Goal: Task Accomplishment & Management: Manage account settings

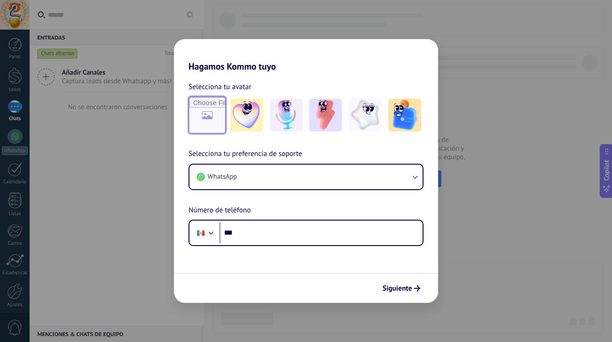
click at [210, 118] on input "file" at bounding box center [207, 115] width 36 height 36
type input "**********"
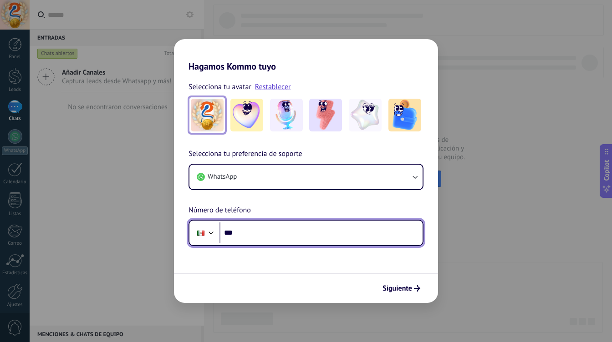
click at [295, 237] on input "***" at bounding box center [320, 233] width 203 height 21
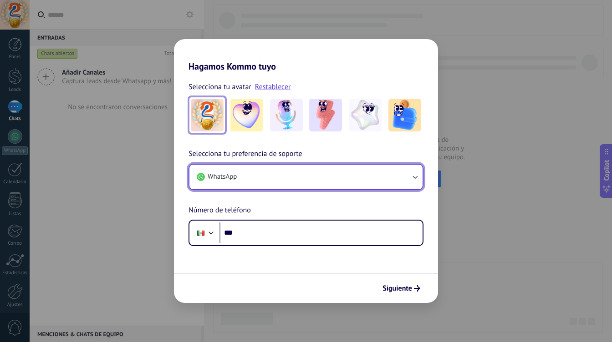
click at [388, 179] on button "WhatsApp" at bounding box center [305, 177] width 233 height 25
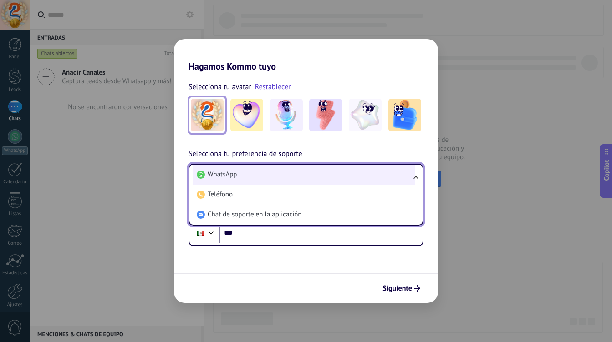
click at [388, 178] on li "WhatsApp" at bounding box center [304, 175] width 222 height 20
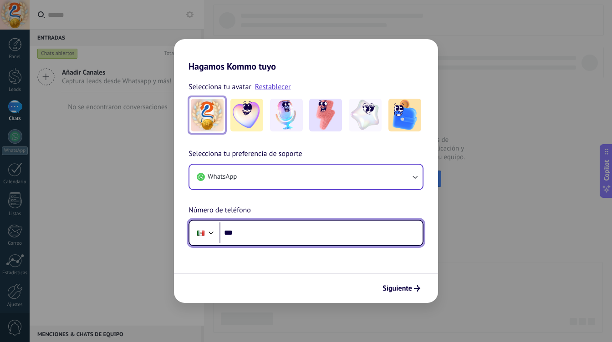
click at [353, 237] on input "***" at bounding box center [320, 233] width 203 height 21
type input "**********"
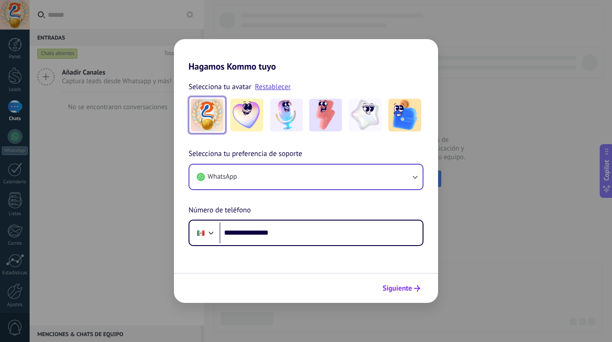
click at [403, 290] on span "Siguiente" at bounding box center [397, 288] width 30 height 6
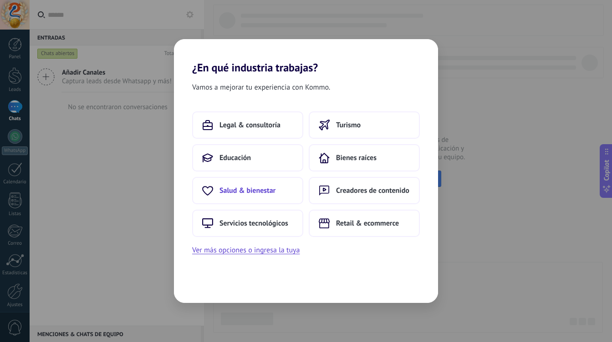
click at [291, 190] on button "Salud & bienestar" at bounding box center [247, 190] width 111 height 27
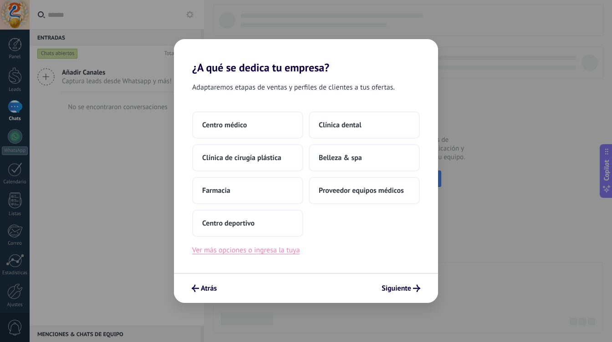
click at [276, 249] on button "Ver más opciones o ingresa la tuya" at bounding box center [245, 250] width 107 height 12
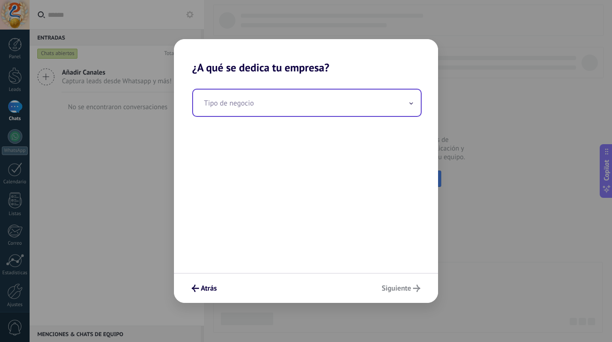
click at [293, 110] on input "text" at bounding box center [307, 103] width 228 height 26
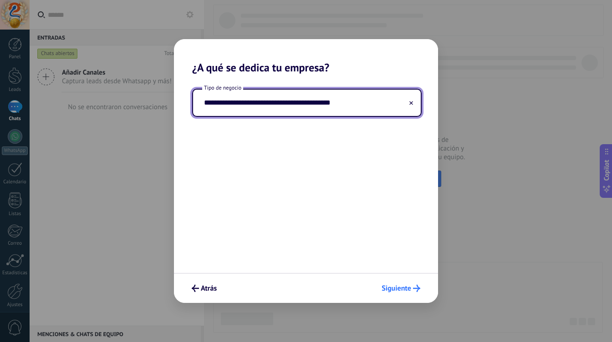
type input "**********"
click at [399, 285] on span "Siguiente" at bounding box center [396, 288] width 30 height 6
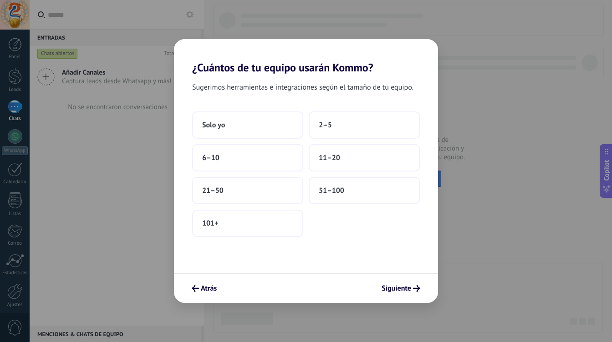
click at [362, 111] on div "Sugerimos herramientas e integraciones según el tamaño de tu equipo. Solo yo 2–…" at bounding box center [306, 173] width 264 height 199
click at [360, 121] on button "2–5" at bounding box center [364, 125] width 111 height 27
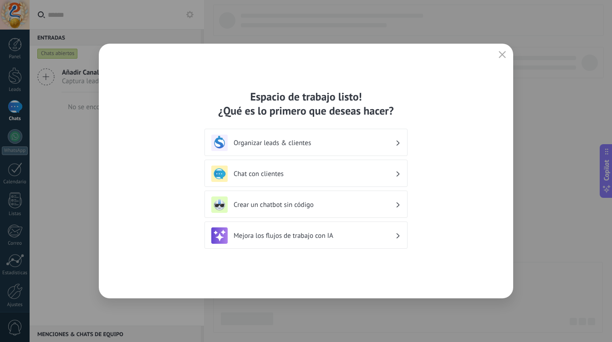
click at [374, 142] on h3 "Organizar leads & clientes" at bounding box center [315, 143] width 162 height 9
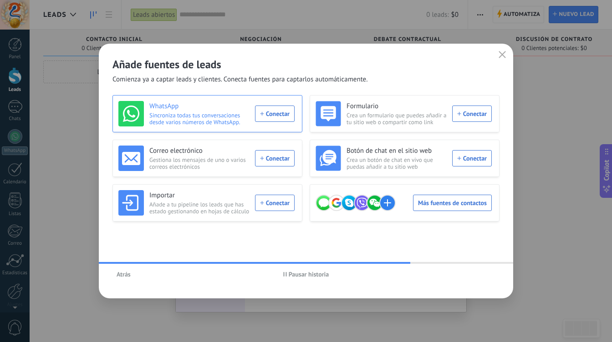
click at [236, 115] on span "Sincroniza todas tus conversaciones desde varios números de WhatsApp." at bounding box center [199, 119] width 100 height 14
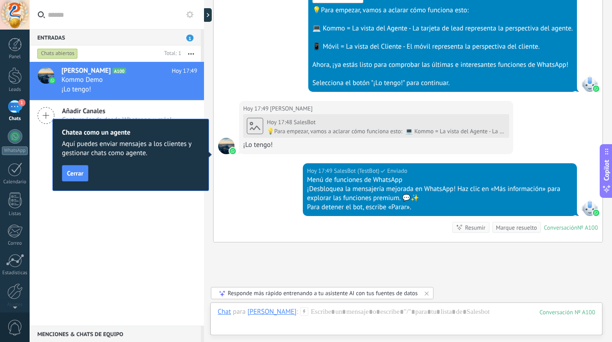
scroll to position [394, 0]
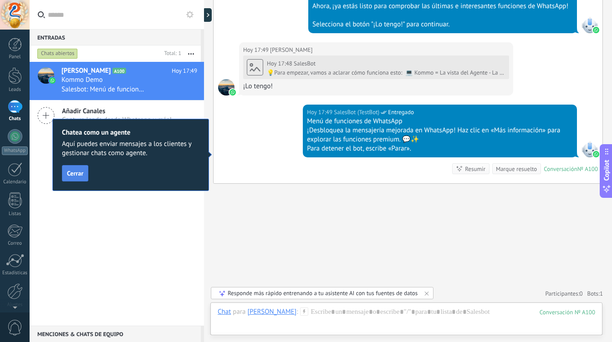
click at [80, 175] on span "Cerrar" at bounding box center [75, 173] width 16 height 6
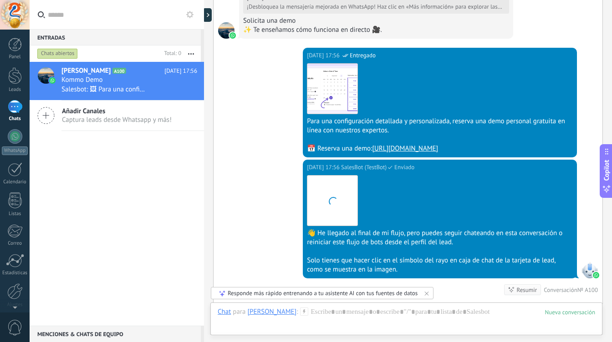
scroll to position [3378, 0]
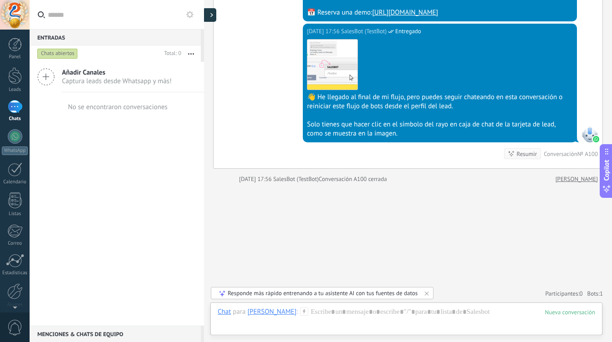
click at [209, 22] on div at bounding box center [210, 15] width 14 height 14
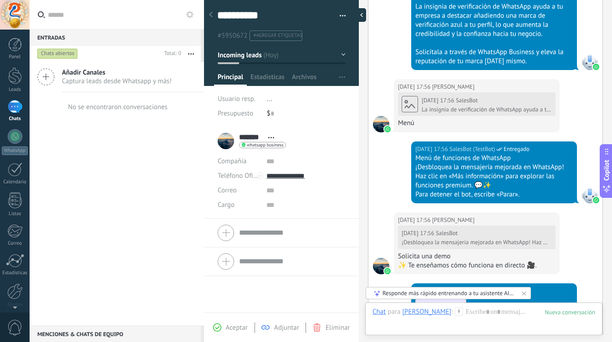
scroll to position [14, 0]
click at [283, 37] on span "#agregar etiquetas" at bounding box center [277, 35] width 49 height 6
click at [341, 19] on button "button" at bounding box center [339, 16] width 13 height 14
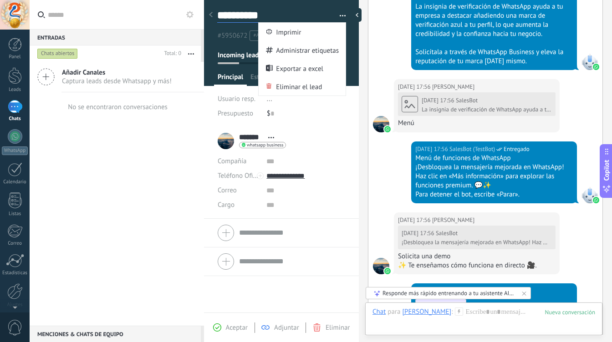
click at [318, 15] on textarea "**********" at bounding box center [273, 16] width 112 height 14
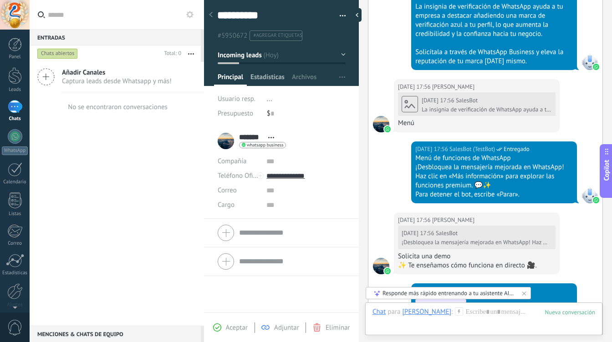
click at [265, 74] on span "Estadísticas" at bounding box center [267, 79] width 34 height 13
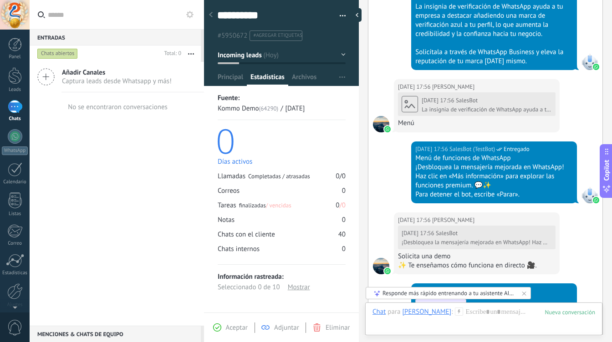
scroll to position [0, 0]
click at [315, 81] on span "Archivos" at bounding box center [304, 79] width 25 height 13
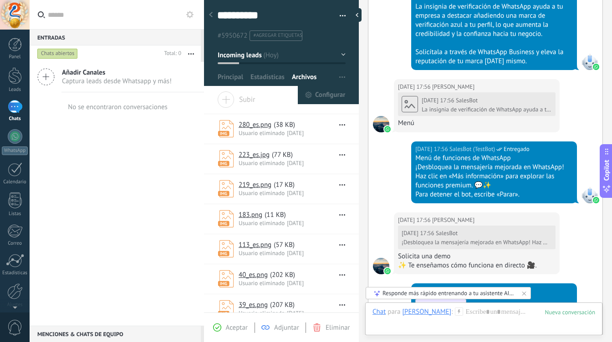
click at [340, 78] on span "button" at bounding box center [342, 77] width 6 height 17
click at [15, 44] on div at bounding box center [15, 45] width 14 height 14
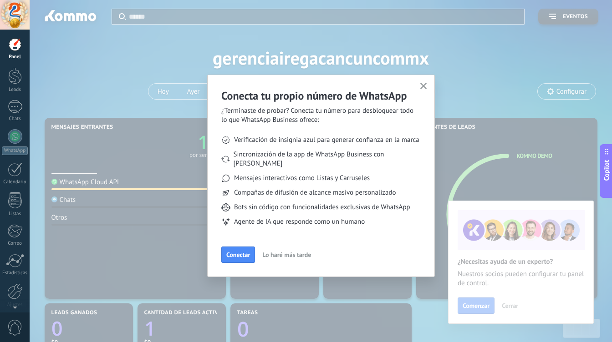
click at [283, 252] on span "Lo haré más tarde" at bounding box center [286, 255] width 49 height 6
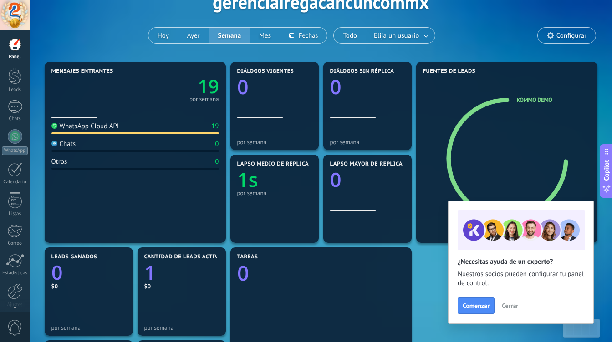
scroll to position [66, 0]
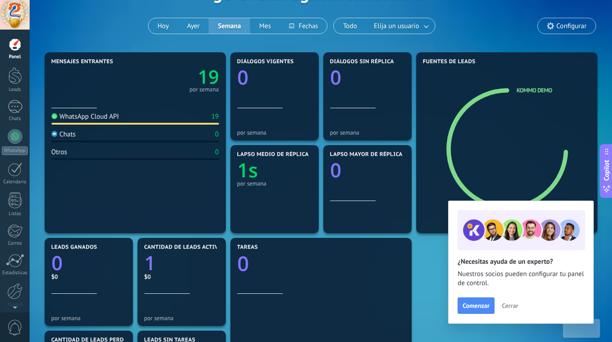
click at [508, 310] on button "Cerrar" at bounding box center [510, 306] width 25 height 14
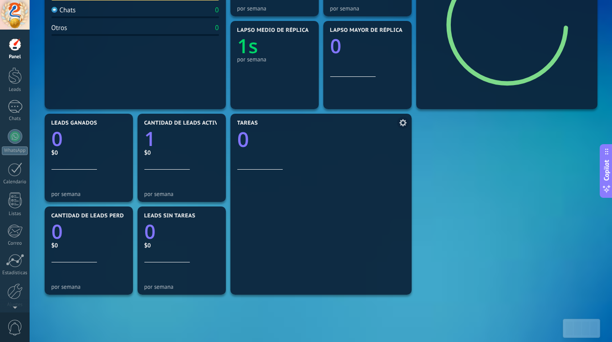
scroll to position [80, 0]
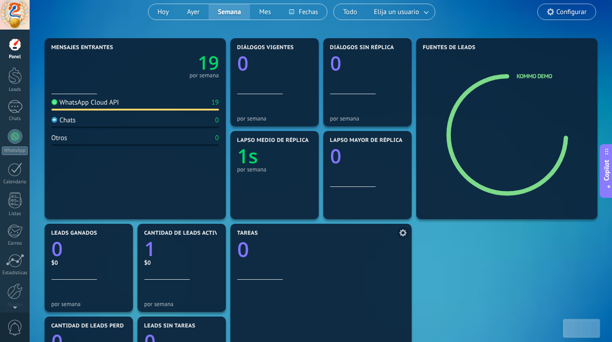
click at [405, 232] on use at bounding box center [402, 232] width 7 height 7
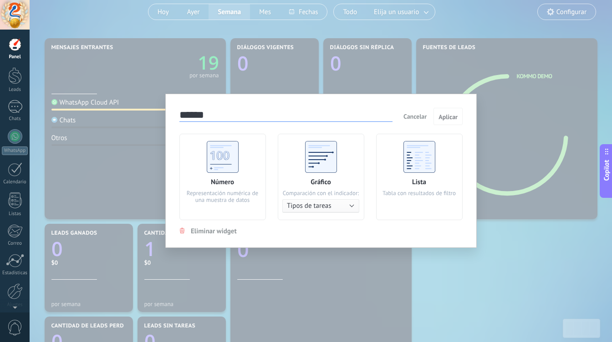
click at [351, 205] on button "Tipos de tareas" at bounding box center [320, 206] width 77 height 14
click at [348, 115] on input "******" at bounding box center [285, 115] width 213 height 13
click at [416, 111] on button "Cancelar" at bounding box center [415, 117] width 31 height 14
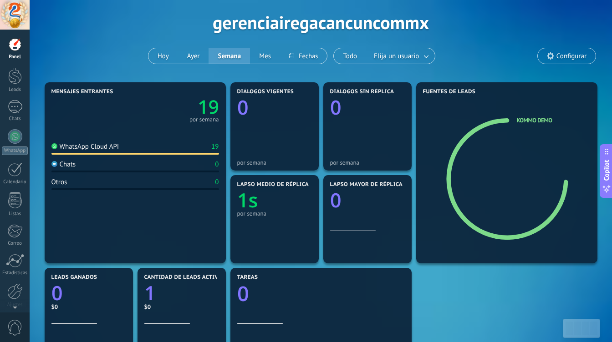
scroll to position [0, 0]
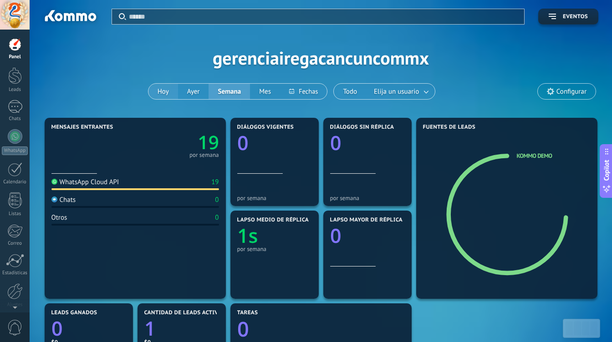
click at [164, 89] on button "Hoy" at bounding box center [163, 91] width 30 height 15
click at [392, 82] on div "Aplicar Eventos gerenciairegacancuncommx [DATE] [DATE] Semana Mes Todo Elija un…" at bounding box center [320, 58] width 555 height 116
click at [392, 90] on span "Elija un usuario" at bounding box center [396, 92] width 49 height 12
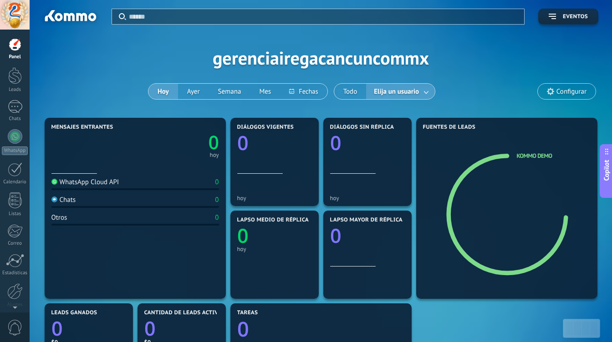
click at [428, 91] on link at bounding box center [426, 91] width 16 height 15
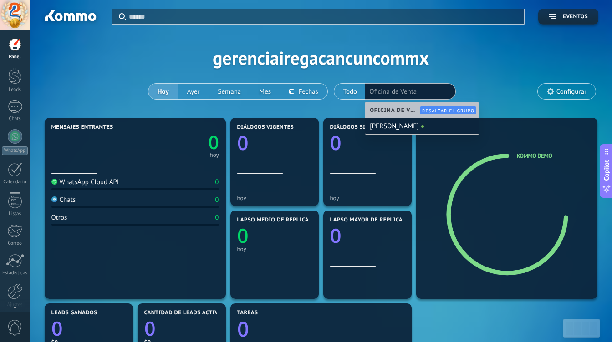
click at [460, 64] on div "Aplicar Eventos gerenciairegacancuncommx [DATE] [DATE] Semana Mes Todo Elija un…" at bounding box center [320, 58] width 555 height 116
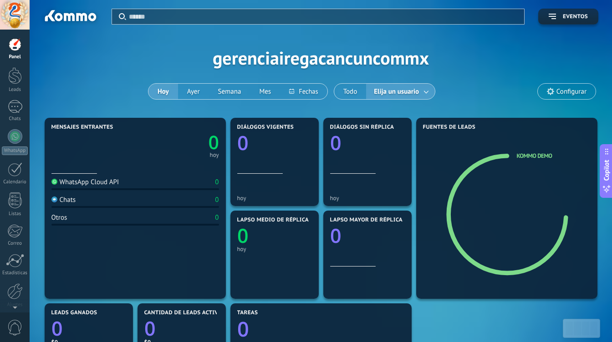
click at [560, 92] on span "Configurar" at bounding box center [571, 92] width 30 height 8
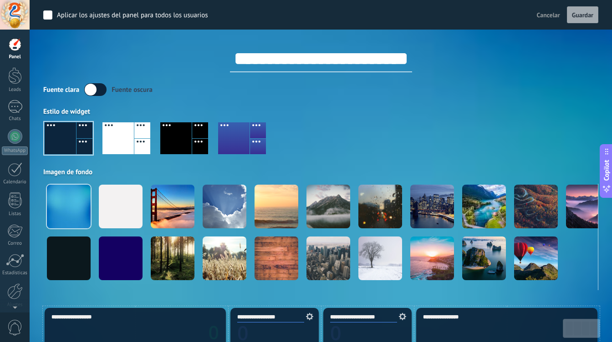
click at [554, 15] on span "Cancelar" at bounding box center [548, 15] width 23 height 8
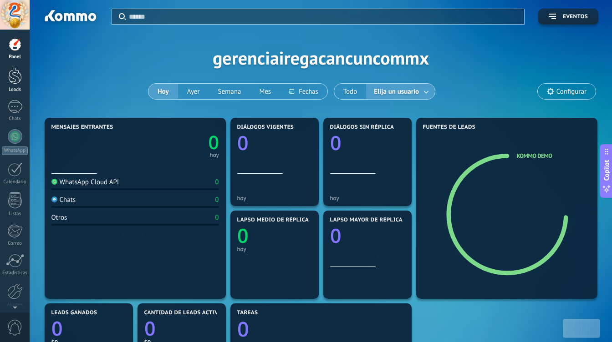
click at [14, 87] on div "Leads" at bounding box center [15, 90] width 26 height 6
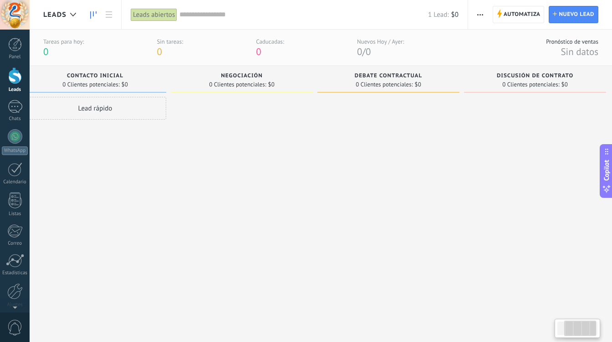
scroll to position [0, 178]
click at [483, 16] on span "button" at bounding box center [480, 14] width 6 height 17
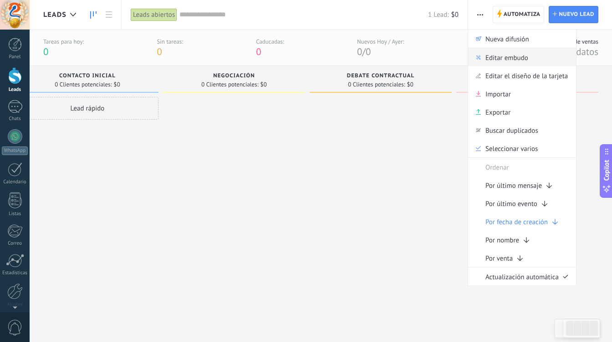
click at [510, 60] on span "Editar embudo" at bounding box center [506, 57] width 43 height 18
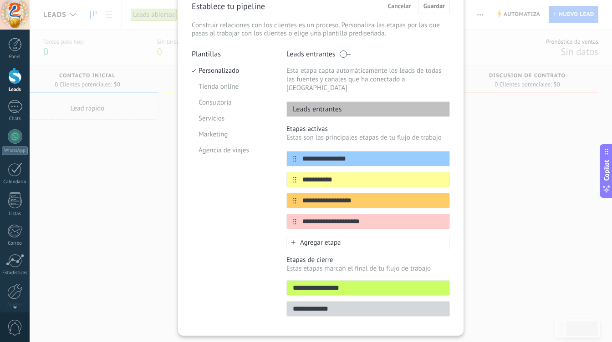
scroll to position [61, 0]
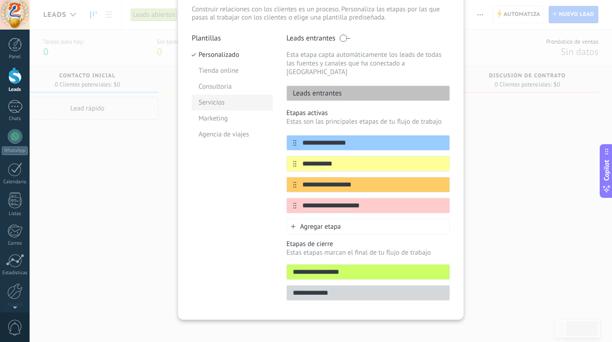
click at [214, 103] on li "Servicios" at bounding box center [232, 103] width 81 height 16
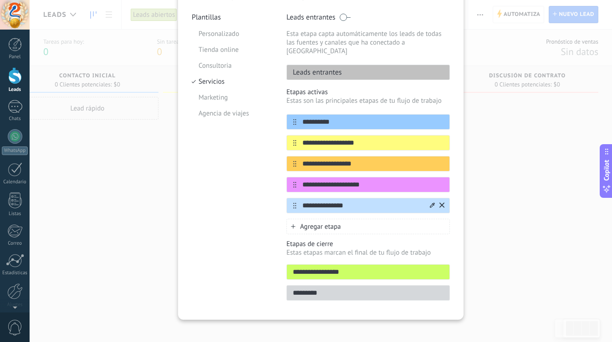
scroll to position [79, 0]
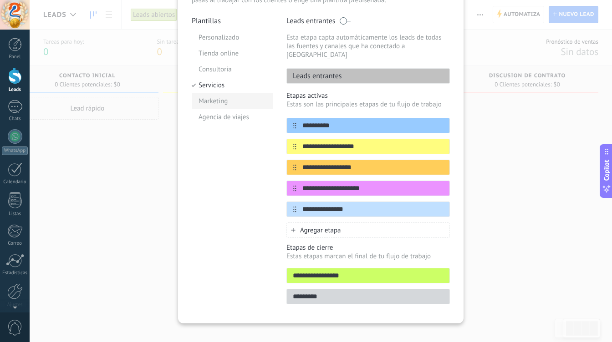
click at [207, 97] on li "Marketing" at bounding box center [232, 101] width 81 height 16
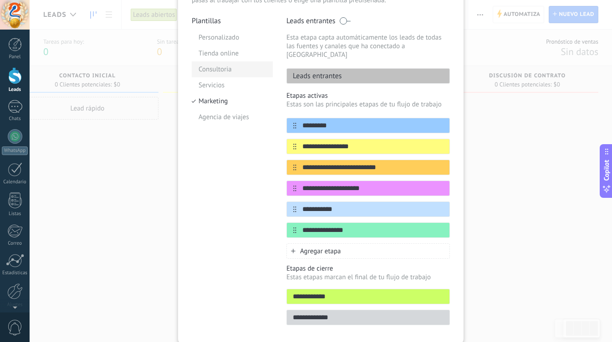
click at [219, 71] on li "Consultoria" at bounding box center [232, 69] width 81 height 16
click at [236, 119] on li "Agencia de viajes" at bounding box center [232, 117] width 81 height 16
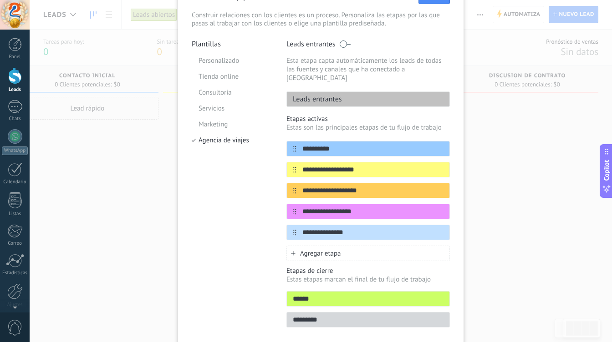
scroll to position [0, 0]
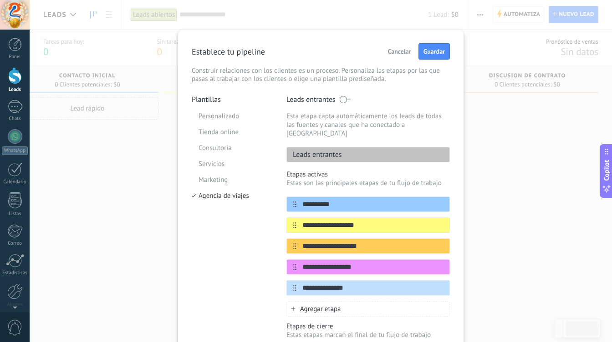
click at [398, 53] on span "Cancelar" at bounding box center [399, 51] width 23 height 6
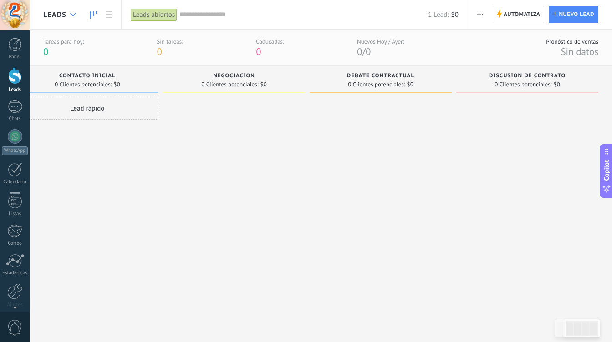
click at [73, 13] on icon at bounding box center [73, 15] width 6 height 4
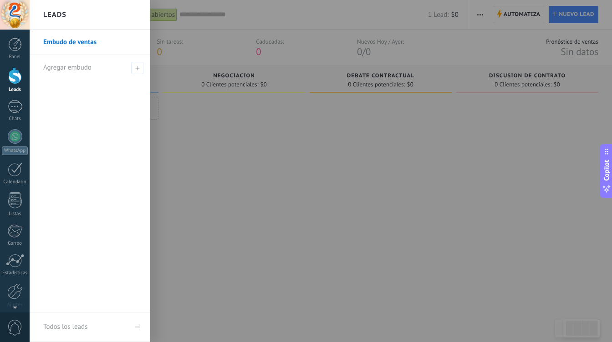
click at [203, 104] on div at bounding box center [336, 171] width 612 height 342
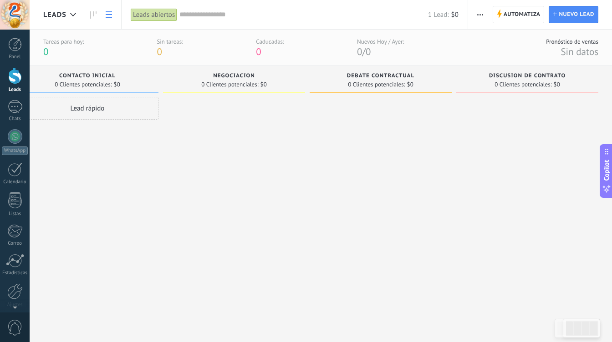
click at [112, 15] on link at bounding box center [108, 15] width 15 height 18
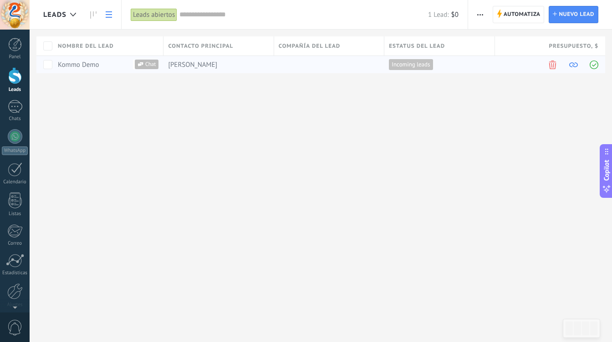
click at [570, 64] on span at bounding box center [573, 65] width 9 height 9
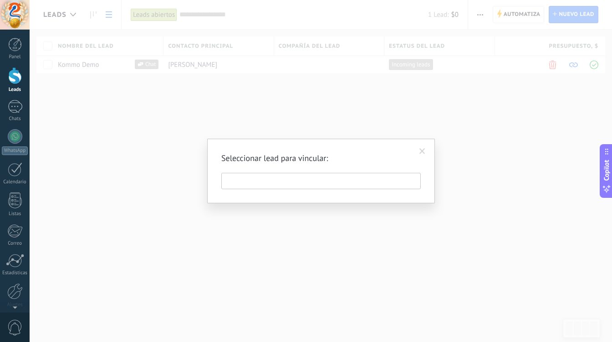
click at [417, 181] on input "text" at bounding box center [320, 181] width 199 height 16
click at [420, 152] on span at bounding box center [422, 151] width 6 height 6
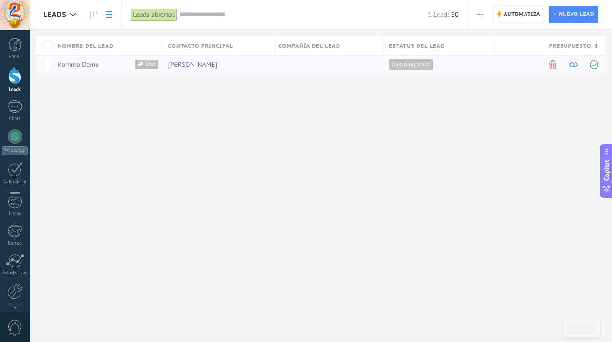
click at [593, 67] on span at bounding box center [594, 65] width 9 height 9
click at [239, 132] on div "Leads Automatiza Nueva difusión Editar embudo Imprimir Ajustes de la lista Impo…" at bounding box center [321, 171] width 582 height 342
click at [114, 16] on link at bounding box center [108, 15] width 15 height 18
click at [110, 16] on icon at bounding box center [109, 14] width 6 height 6
click at [76, 19] on div at bounding box center [73, 15] width 15 height 18
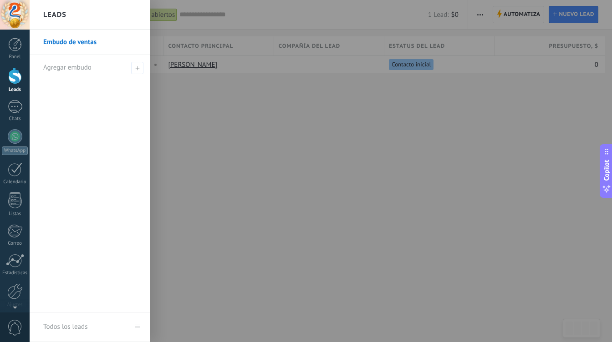
click at [81, 43] on link "Embudo de ventas" at bounding box center [92, 42] width 98 height 25
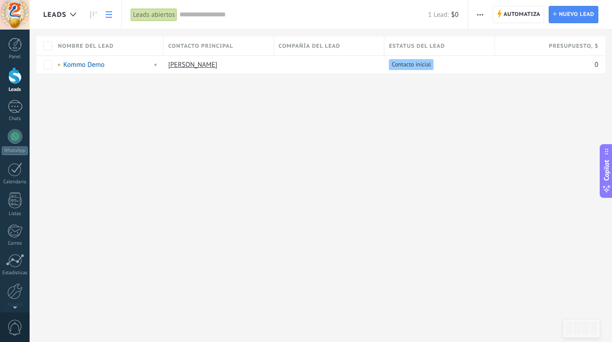
click at [112, 16] on link at bounding box center [108, 15] width 15 height 18
click at [14, 82] on div at bounding box center [15, 75] width 14 height 17
click at [13, 109] on div "1" at bounding box center [15, 106] width 15 height 13
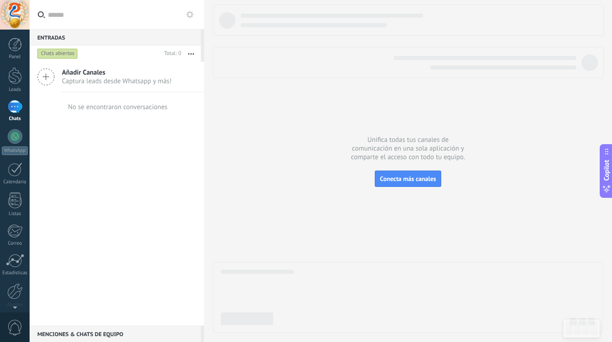
click at [43, 76] on use at bounding box center [46, 77] width 16 height 16
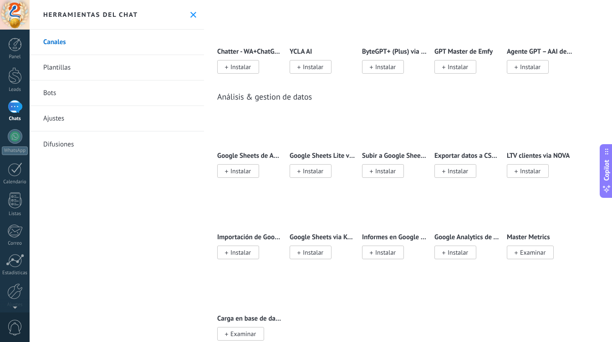
scroll to position [2655, 0]
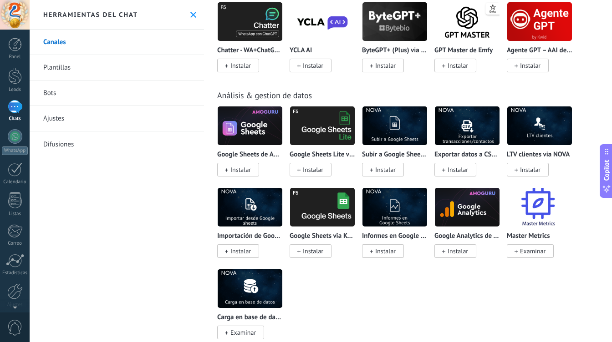
click at [475, 208] on img at bounding box center [467, 207] width 65 height 44
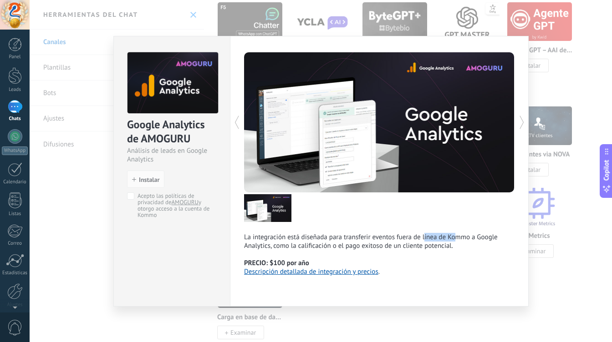
drag, startPoint x: 423, startPoint y: 235, endPoint x: 455, endPoint y: 239, distance: 31.6
click at [455, 239] on p "La integración está diseñada para transferir eventos fuera de línea de Kommo a …" at bounding box center [379, 241] width 270 height 17
click at [75, 177] on div "Google Analytics de AMOGURU Análisis de leads en Google Analytics install Insta…" at bounding box center [321, 171] width 582 height 342
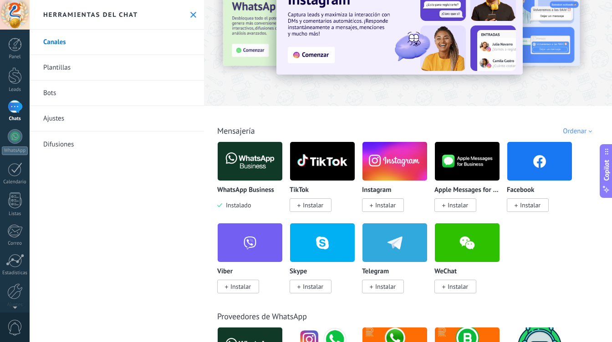
scroll to position [41, 0]
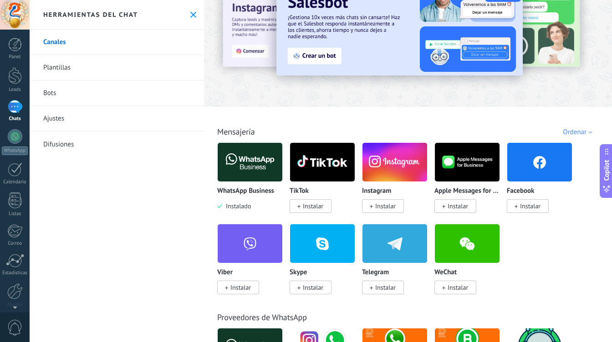
click at [390, 160] on img at bounding box center [394, 162] width 65 height 44
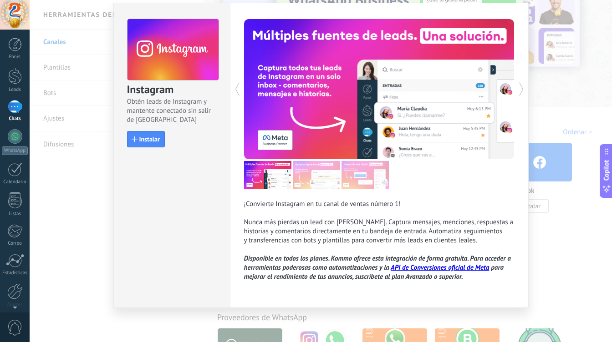
scroll to position [0, 0]
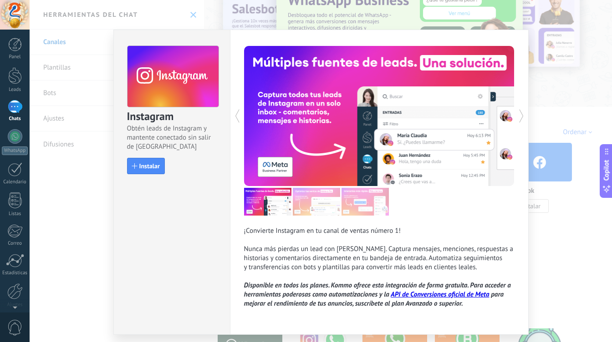
click at [75, 244] on div "Instagram Obtén leads de Instagram y mantente conectado sin salir de Kommo Inst…" at bounding box center [321, 171] width 582 height 342
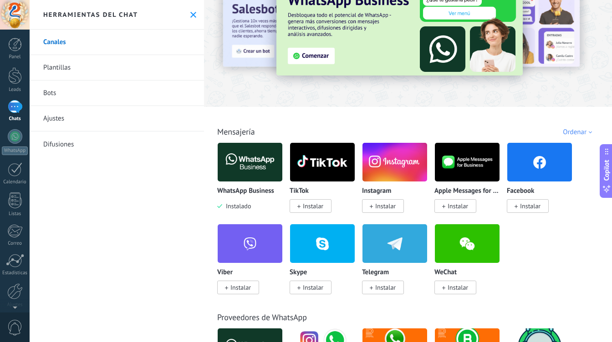
click at [467, 163] on img at bounding box center [467, 162] width 65 height 44
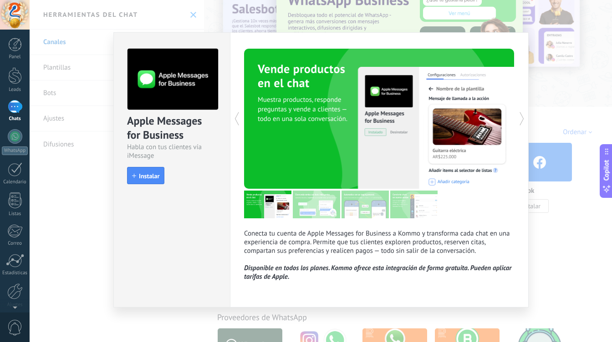
click at [88, 175] on div "Apple Messages for Business Habla con tus clientes vía iMessage install Instala…" at bounding box center [321, 171] width 582 height 342
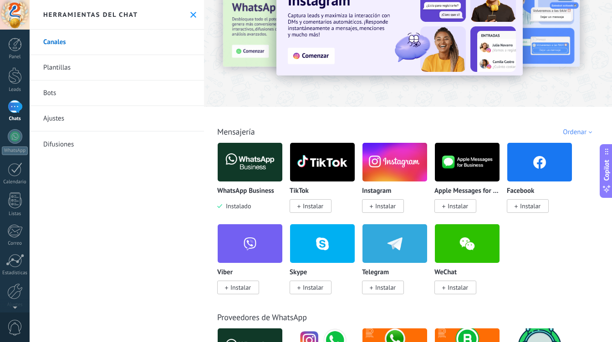
click at [530, 159] on img at bounding box center [539, 162] width 65 height 44
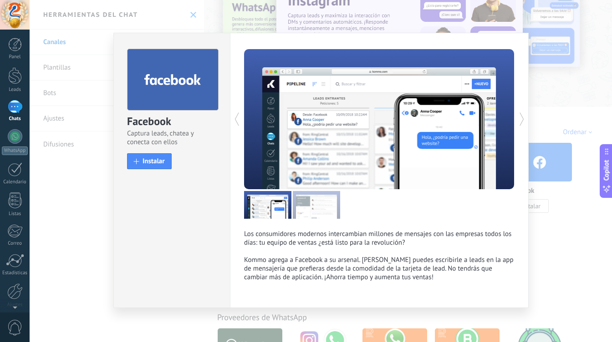
click at [73, 191] on div "Facebook Captura leads, chatea y conecta con ellos install Instalar Los consumi…" at bounding box center [321, 171] width 582 height 342
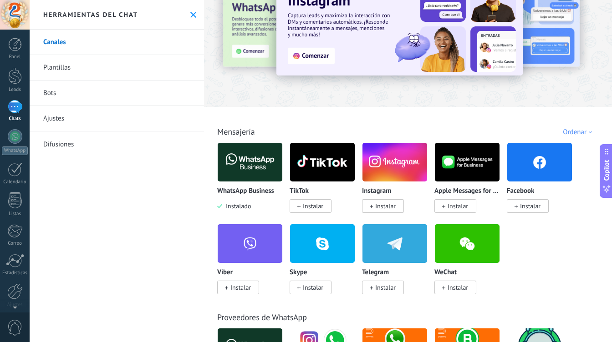
click at [300, 170] on img at bounding box center [322, 162] width 65 height 44
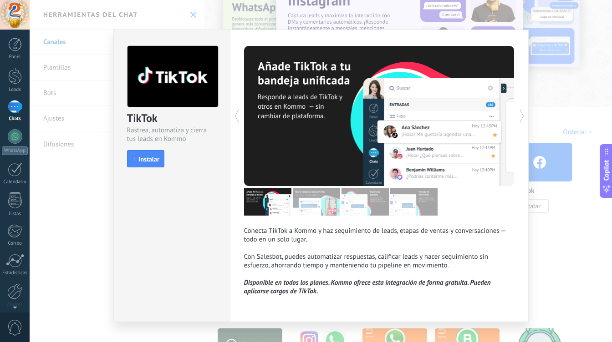
scroll to position [16, 0]
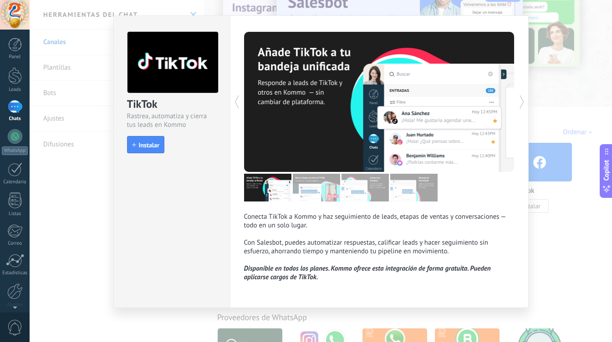
click at [78, 197] on div "TikTok Rastrea, automatiza y cierra tus leads en Kommo install Instalar Conecta…" at bounding box center [321, 171] width 582 height 342
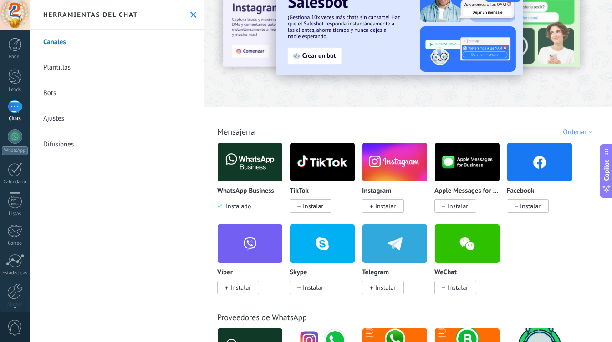
click at [315, 247] on img at bounding box center [322, 244] width 65 height 44
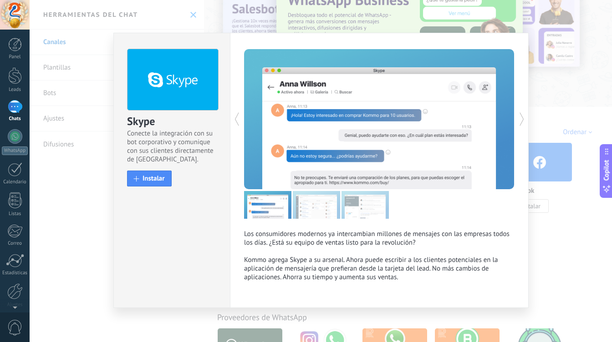
click at [579, 215] on div "Skype Conecte la integración con su bot corporativo y comunique con sus cliente…" at bounding box center [321, 171] width 582 height 342
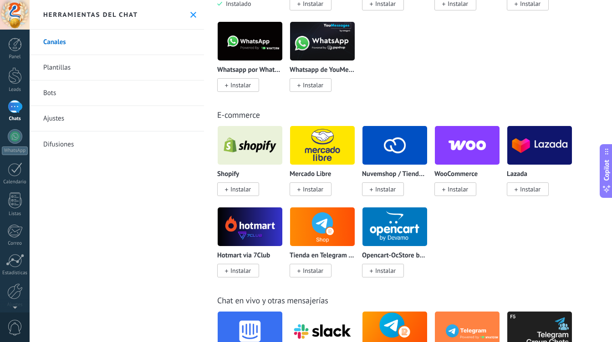
scroll to position [441, 0]
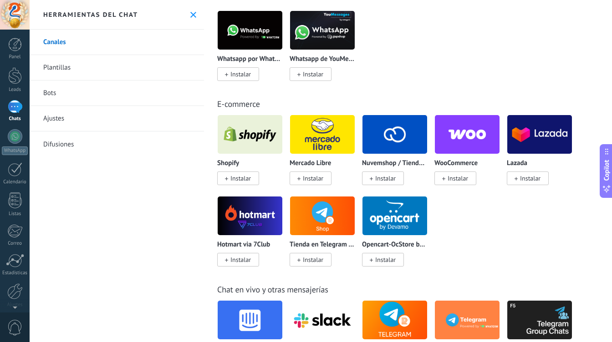
click at [332, 137] on img at bounding box center [322, 134] width 65 height 44
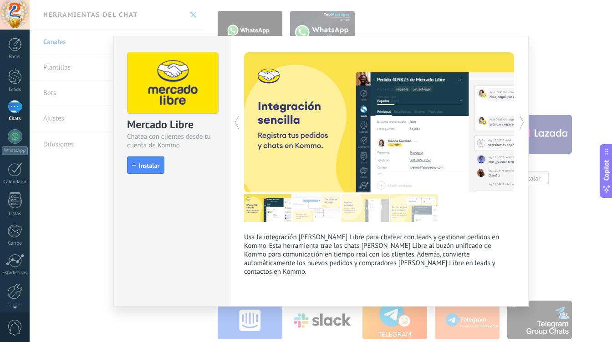
click at [87, 212] on div "Mercado Libre Chatea con clientes desde tu cuenta de Kommo install Instalar Usa…" at bounding box center [321, 171] width 582 height 342
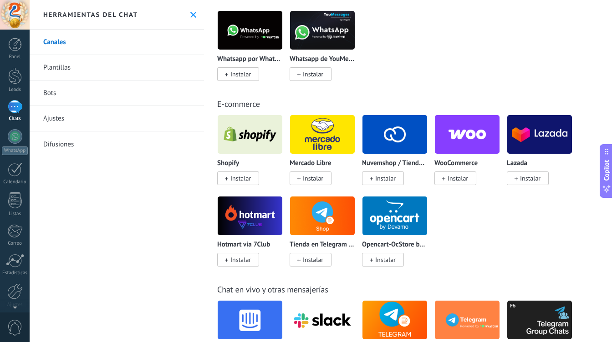
click at [238, 214] on img at bounding box center [250, 216] width 65 height 44
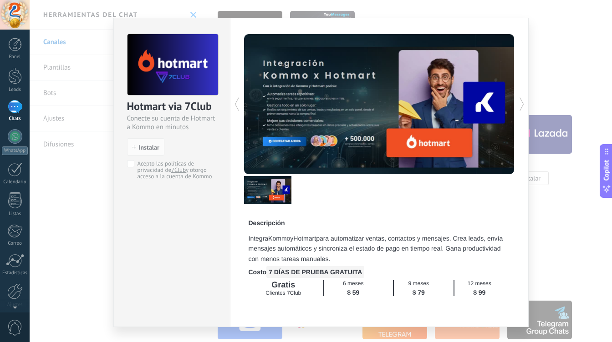
scroll to position [31, 0]
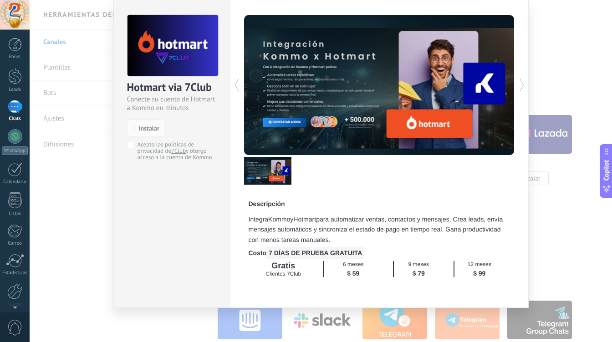
click at [106, 189] on div "Hotmart via 7Club Conecte su cuenta de Hotmart a Kommo en minutos install Insta…" at bounding box center [321, 171] width 582 height 342
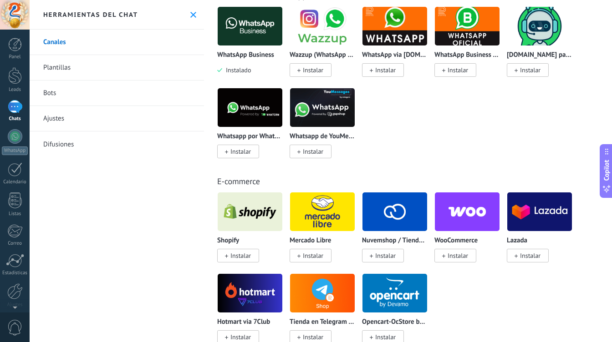
scroll to position [391, 0]
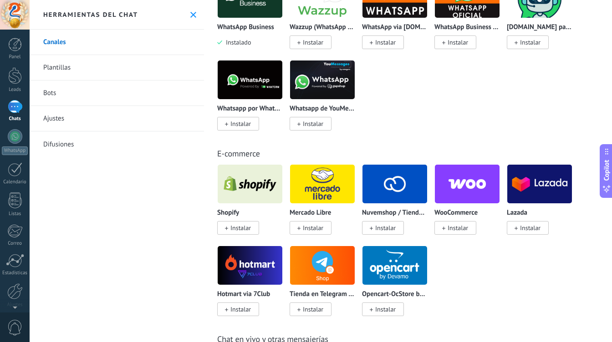
click at [266, 192] on img at bounding box center [250, 184] width 65 height 44
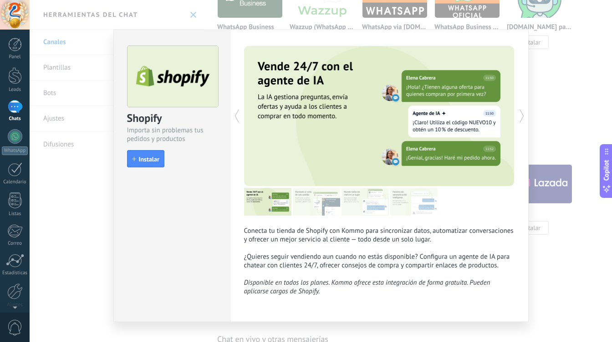
scroll to position [17, 0]
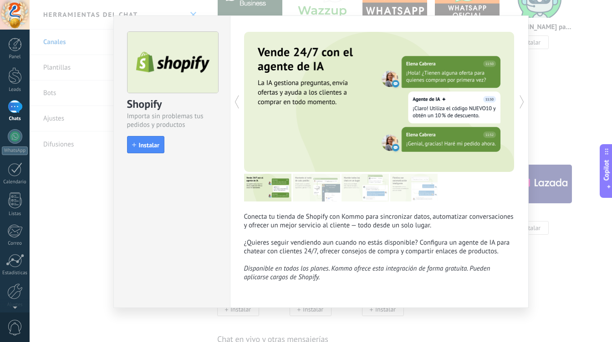
click at [310, 280] on span "Disponible en todos los planes. Kommo ofrece esta integración de forma gratuita…" at bounding box center [367, 272] width 246 height 17
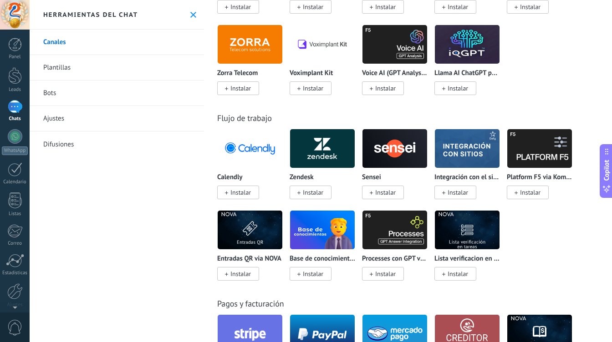
scroll to position [1359, 0]
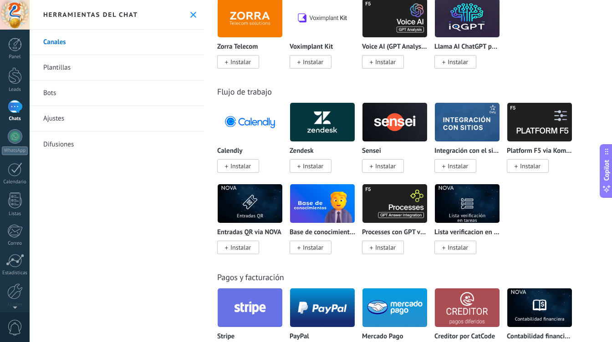
click at [263, 131] on img at bounding box center [250, 122] width 65 height 44
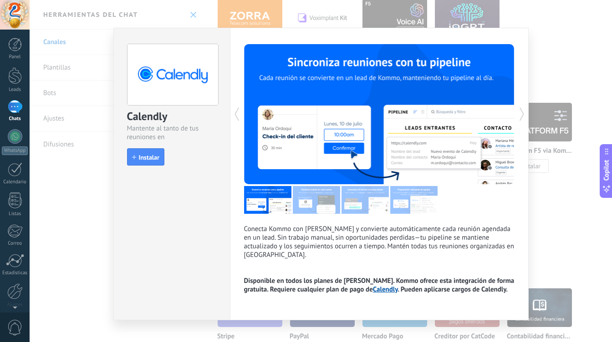
scroll to position [7, 0]
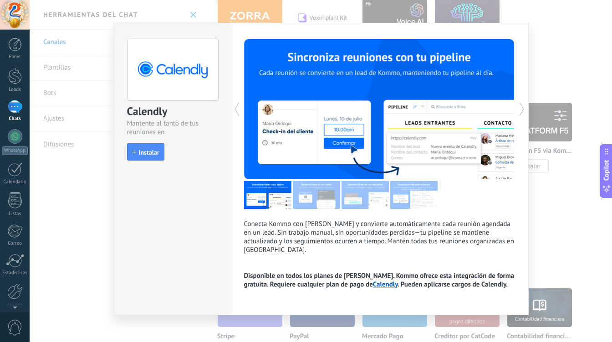
click at [86, 185] on div "Calendly Mantente al tanto de tus reuniones en Kommo install Instalar Conecta K…" at bounding box center [321, 171] width 582 height 342
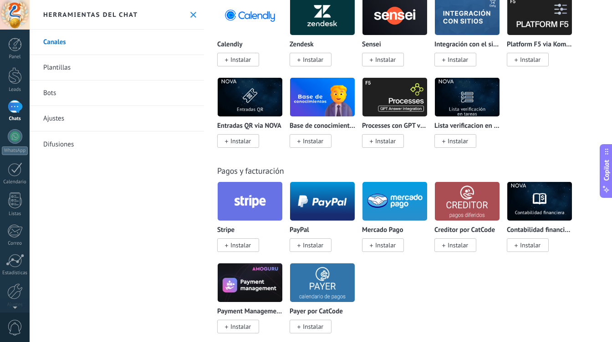
scroll to position [1487, 0]
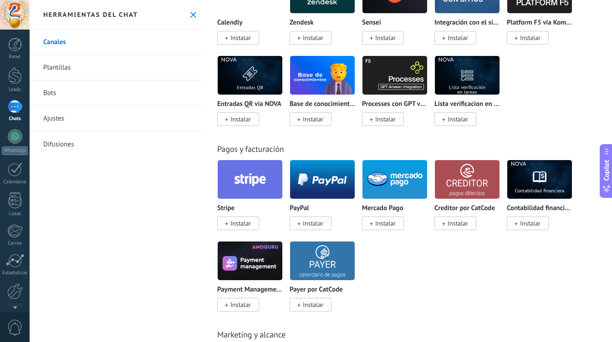
click at [255, 190] on img at bounding box center [250, 180] width 65 height 44
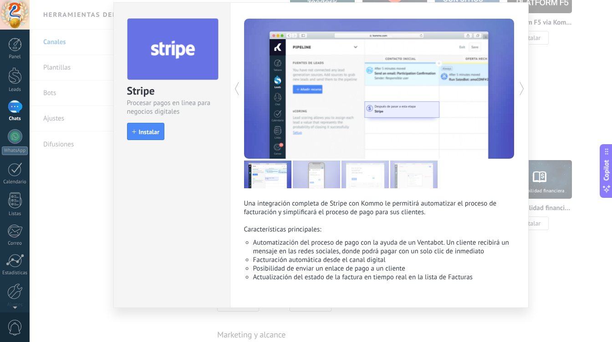
scroll to position [29, 0]
click at [549, 262] on div "Stripe Procesar pagos en linea para negocios digitales install Instalar Una int…" at bounding box center [321, 171] width 582 height 342
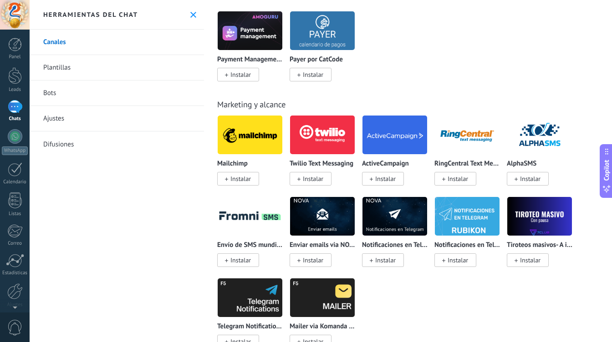
scroll to position [1676, 0]
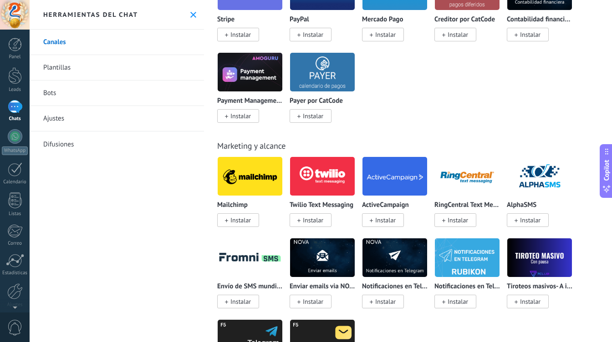
click at [238, 191] on img at bounding box center [250, 176] width 65 height 44
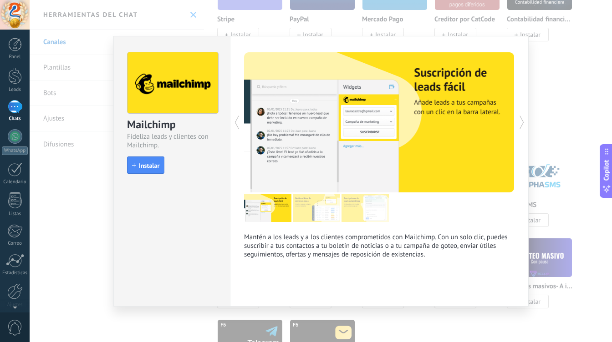
click at [565, 83] on div "Mailchimp Fideliza leads y clientes con Mailchimp. install Instalar Mantén a lo…" at bounding box center [321, 171] width 582 height 342
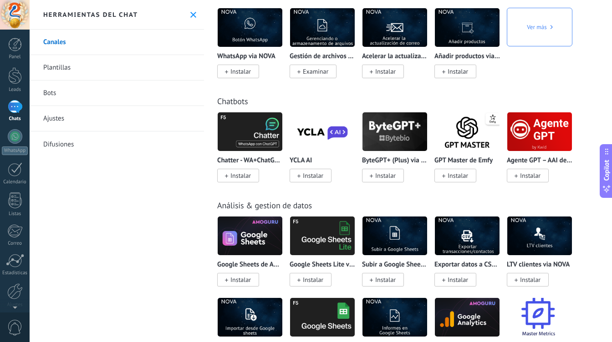
scroll to position [2604, 0]
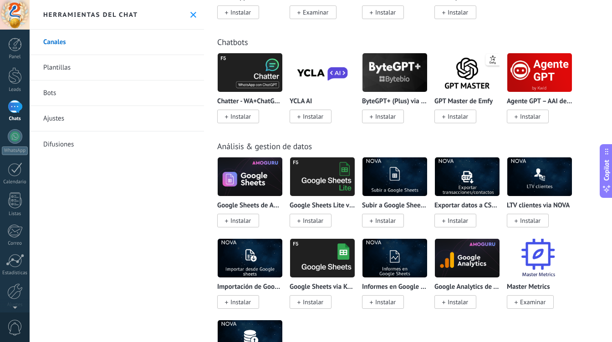
click at [324, 193] on img at bounding box center [322, 177] width 65 height 44
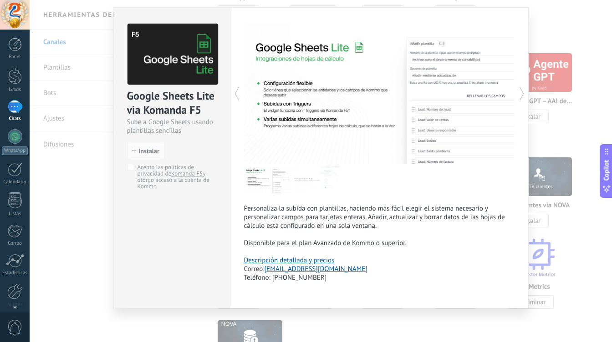
scroll to position [25, 0]
click at [72, 219] on div "Google Sheets Lite via Komanda F5 Sube a Google Sheets usando plantillas sencil…" at bounding box center [321, 171] width 582 height 342
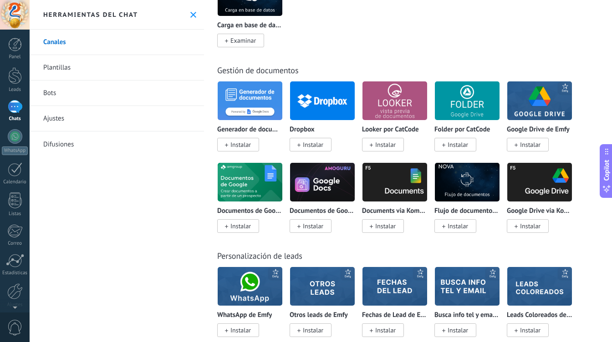
scroll to position [2958, 0]
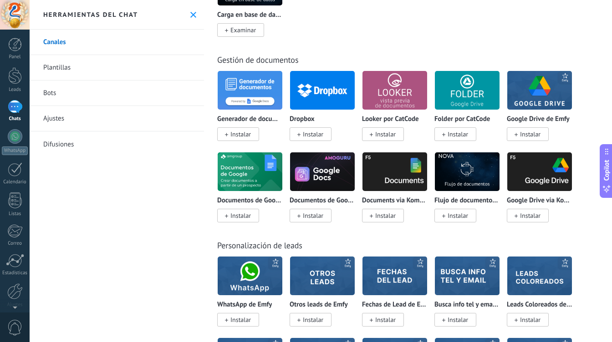
click at [234, 189] on img at bounding box center [250, 172] width 65 height 44
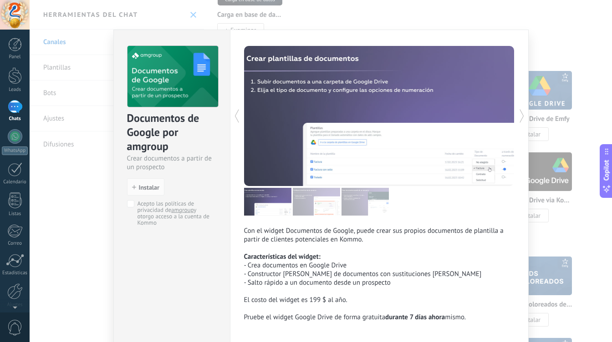
click at [76, 233] on div "Documentos de Google por amgroup Crear documentos a partir de un prospecto inst…" at bounding box center [321, 171] width 582 height 342
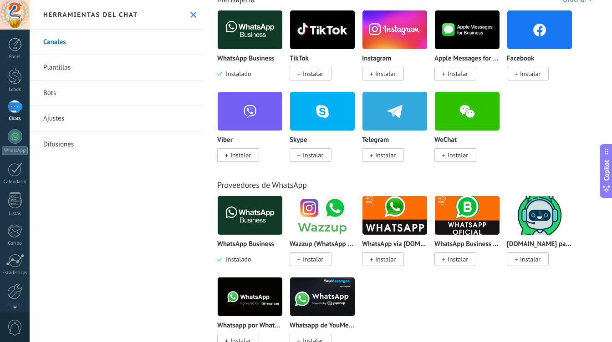
scroll to position [66, 0]
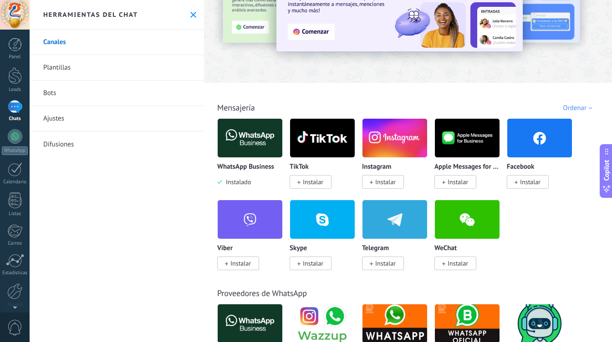
click at [77, 68] on link "Plantillas" at bounding box center [117, 67] width 174 height 25
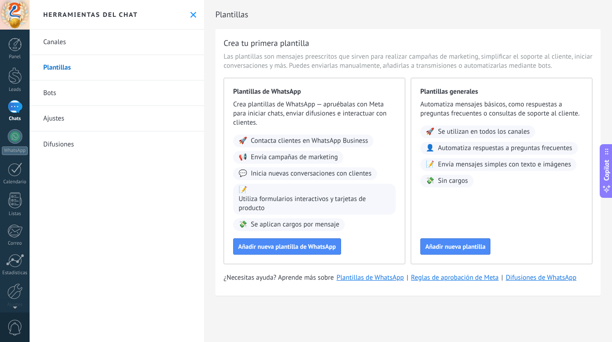
click at [454, 237] on div "Plantillas generales Automatiza mensajes básicos, como respuestas a preguntas f…" at bounding box center [502, 171] width 182 height 187
click at [453, 245] on span "Añadir nueva plantilla" at bounding box center [455, 247] width 60 height 6
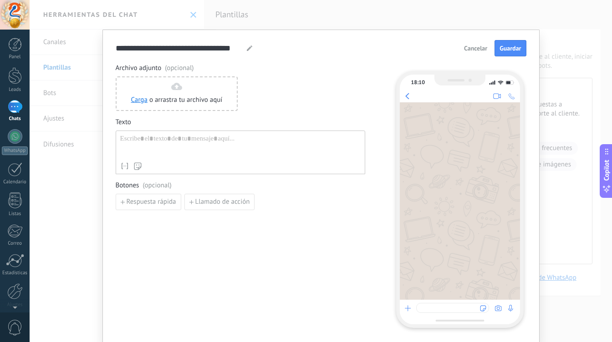
click at [471, 51] on span "Cancelar" at bounding box center [475, 48] width 23 height 6
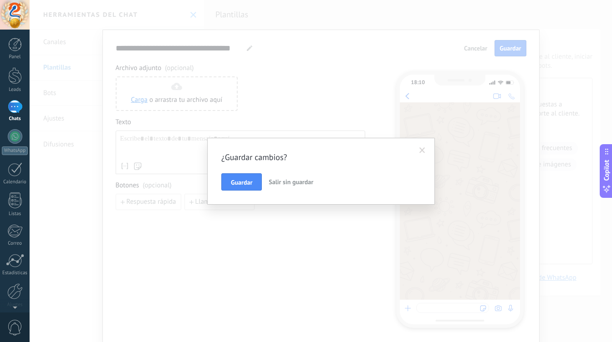
click at [290, 180] on span "Salir sin guardar" at bounding box center [291, 182] width 45 height 8
